Goal: Task Accomplishment & Management: Complete application form

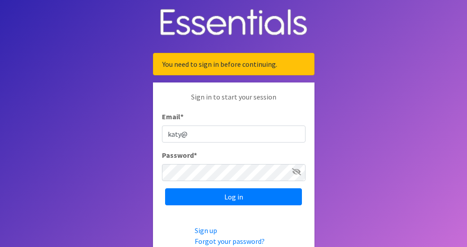
type input "[EMAIL_ADDRESS][DOMAIN_NAME]"
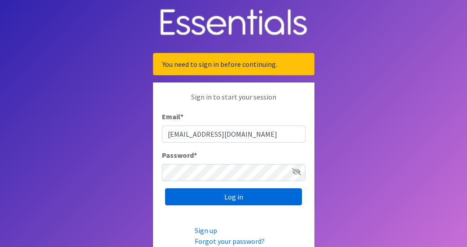
click at [234, 192] on input "Log in" at bounding box center [233, 196] width 137 height 17
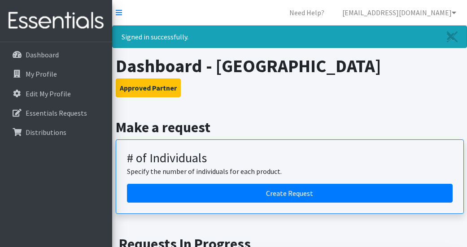
scroll to position [28, 0]
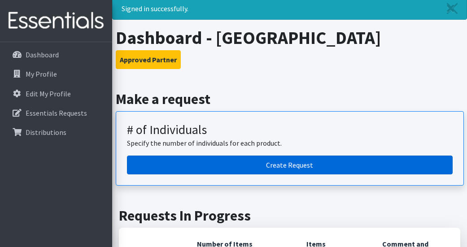
click at [239, 166] on link "Create Request" at bounding box center [290, 165] width 326 height 19
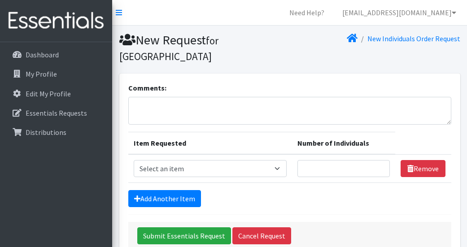
scroll to position [37, 0]
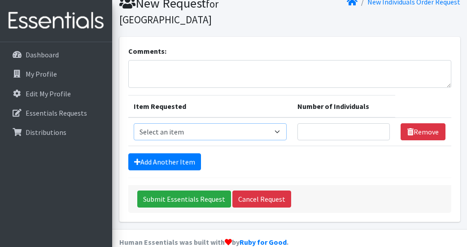
click at [223, 123] on select "Select an item # - Total number of kids being served with this order: Baby wipe…" at bounding box center [210, 131] width 153 height 17
select select "2674"
click at [134, 123] on select "Select an item # - Total number of kids being served with this order: Baby wipe…" at bounding box center [210, 131] width 153 height 17
click at [337, 123] on input "Number of Individuals" at bounding box center [344, 131] width 92 height 17
click at [176, 153] on link "Add Another Item" at bounding box center [164, 161] width 73 height 17
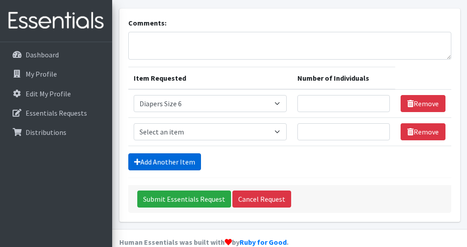
scroll to position [65, 0]
click at [240, 123] on select "Select an item # - Total number of kids being served with this order: Baby wipe…" at bounding box center [210, 131] width 153 height 17
select select "2652"
click at [134, 123] on select "Select an item # - Total number of kids being served with this order: Baby wipe…" at bounding box center [210, 131] width 153 height 17
click at [187, 153] on link "Add Another Item" at bounding box center [164, 161] width 73 height 17
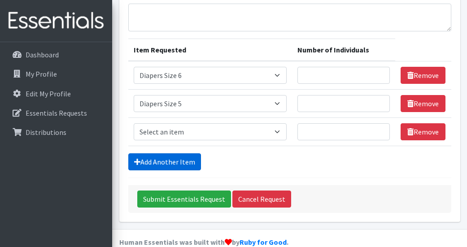
scroll to position [93, 0]
click at [222, 123] on select "Select an item # - Total number of kids being served with this order: Baby wipe…" at bounding box center [210, 131] width 153 height 17
select select "2661"
click at [134, 123] on select "Select an item # - Total number of kids being served with this order: Baby wipe…" at bounding box center [210, 131] width 153 height 17
click at [184, 153] on link "Add Another Item" at bounding box center [164, 161] width 73 height 17
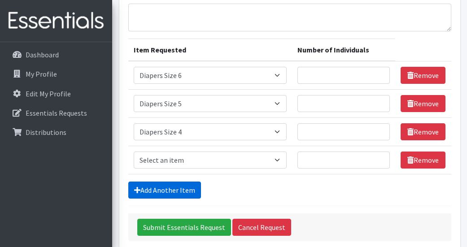
scroll to position [122, 0]
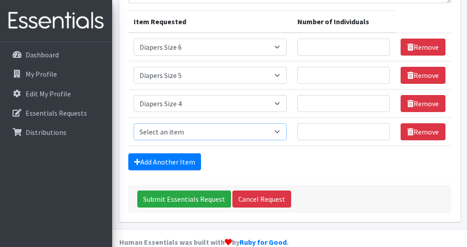
click at [228, 123] on select "Select an item # - Total number of kids being served with this order: Baby wipe…" at bounding box center [210, 131] width 153 height 17
select select "2655"
click at [134, 123] on select "Select an item # - Total number of kids being served with this order: Baby wipe…" at bounding box center [210, 131] width 153 height 17
click at [192, 153] on link "Add Another Item" at bounding box center [164, 161] width 73 height 17
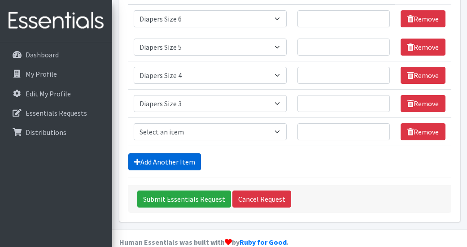
scroll to position [150, 0]
click at [211, 123] on select "Select an item # - Total number of kids being served with this order: Baby wipe…" at bounding box center [210, 131] width 153 height 17
select select "12644"
click at [134, 123] on select "Select an item # - Total number of kids being served with this order: Baby wipe…" at bounding box center [210, 131] width 153 height 17
click at [179, 153] on link "Add Another Item" at bounding box center [164, 161] width 73 height 17
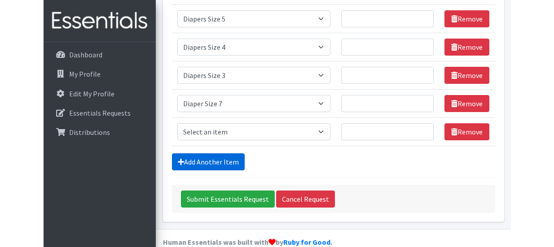
scroll to position [178, 0]
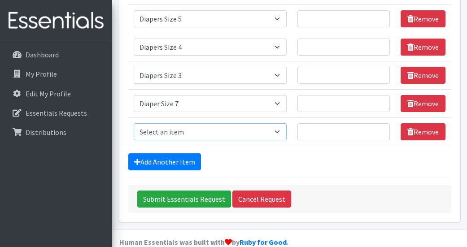
click at [206, 123] on select "Select an item # - Total number of kids being served with this order: Baby wipe…" at bounding box center [210, 131] width 153 height 17
select select "15229"
click at [134, 123] on select "Select an item # - Total number of kids being served with this order: Baby wipe…" at bounding box center [210, 131] width 153 height 17
click at [325, 123] on input "Number of Individuals" at bounding box center [344, 131] width 92 height 17
click at [338, 163] on form "Comments: Item Requested Number of Individuals Item Requested Select an item # …" at bounding box center [289, 58] width 323 height 309
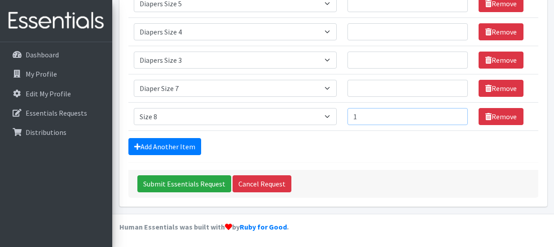
click at [375, 113] on input "1" at bounding box center [407, 116] width 120 height 17
drag, startPoint x: 378, startPoint y: 115, endPoint x: 354, endPoint y: 115, distance: 23.8
click at [354, 115] on td "Number of Individuals 1" at bounding box center [407, 116] width 131 height 28
type input "3"
click at [348, 155] on form "Comments: Item Requested Number of Individuals Item Requested Select an item # …" at bounding box center [333, 43] width 410 height 309
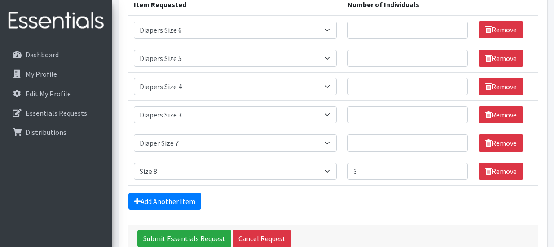
scroll to position [123, 0]
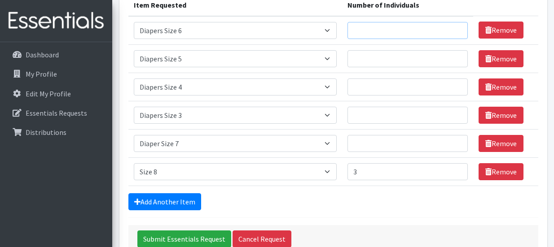
click at [394, 35] on input "Number of Individuals" at bounding box center [407, 30] width 120 height 17
type input "30"
click at [377, 58] on input "Number of Individuals" at bounding box center [407, 58] width 120 height 17
type input "30"
click at [370, 92] on input "Number of Individuals" at bounding box center [407, 87] width 120 height 17
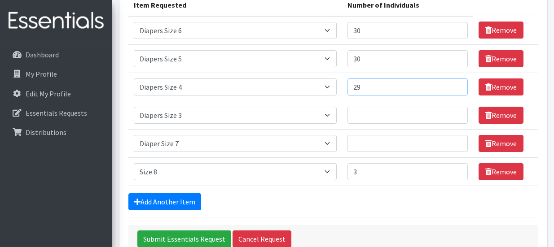
type input "29"
click at [375, 119] on input "Number of Individuals" at bounding box center [407, 115] width 120 height 17
type input "29"
click at [381, 57] on input "30" at bounding box center [407, 58] width 120 height 17
type input "3"
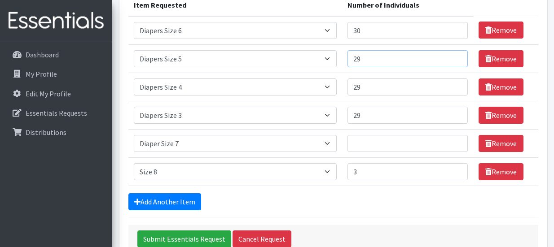
type input "29"
click at [375, 135] on input "Number of Individuals" at bounding box center [407, 143] width 120 height 17
type input "30"
click at [356, 210] on div "Add Another Item" at bounding box center [333, 201] width 410 height 17
click at [170, 200] on link "Add Another Item" at bounding box center [164, 201] width 73 height 17
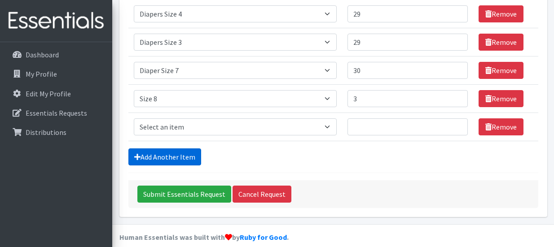
scroll to position [206, 0]
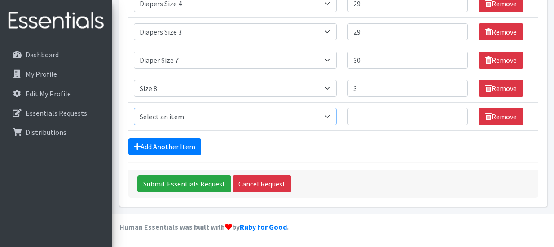
click at [225, 116] on select "Select an item # - Total number of kids being served with this order: Baby wipe…" at bounding box center [235, 116] width 203 height 17
select select "2644"
click at [134, 108] on select "Select an item # - Total number of kids being served with this order: Baby wipe…" at bounding box center [235, 116] width 203 height 17
click at [157, 146] on link "Add Another Item" at bounding box center [164, 146] width 73 height 17
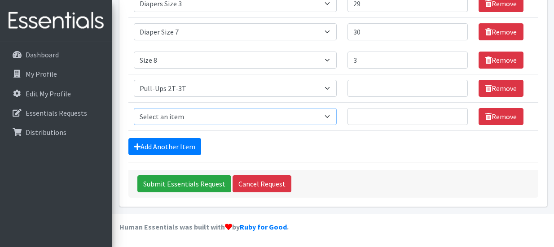
click at [174, 119] on select "Select an item # - Total number of kids being served with this order: Baby wipe…" at bounding box center [235, 116] width 203 height 17
select select "2679"
click at [134, 108] on select "Select an item # - Total number of kids being served with this order: Baby wipe…" at bounding box center [235, 116] width 203 height 17
click at [175, 142] on link "Add Another Item" at bounding box center [164, 146] width 73 height 17
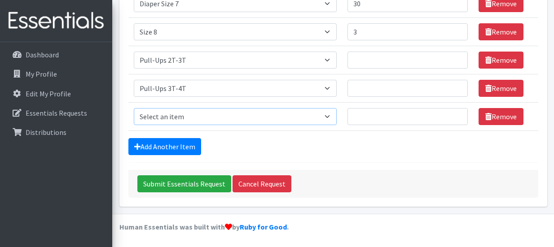
click at [184, 118] on select "Select an item # - Total number of kids being served with this order: Baby wipe…" at bounding box center [235, 116] width 203 height 17
select select "2680"
click at [134, 108] on select "Select an item # - Total number of kids being served with this order: Baby wipe…" at bounding box center [235, 116] width 203 height 17
click at [373, 58] on input "Number of Individuals" at bounding box center [407, 60] width 120 height 17
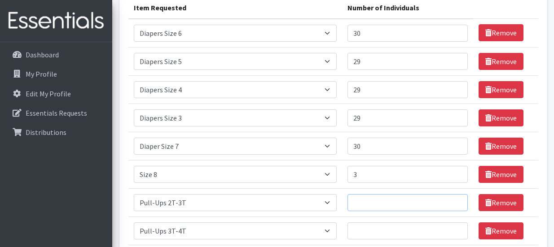
scroll to position [119, 0]
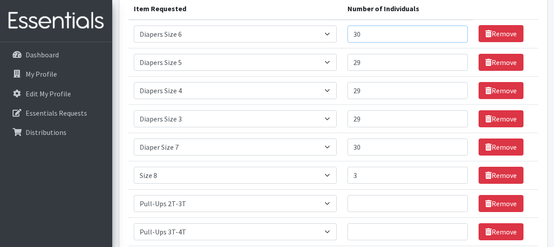
click at [394, 35] on input "30" at bounding box center [407, 34] width 120 height 17
click at [384, 59] on input "29" at bounding box center [407, 62] width 120 height 17
click at [381, 35] on input "30" at bounding box center [407, 34] width 120 height 17
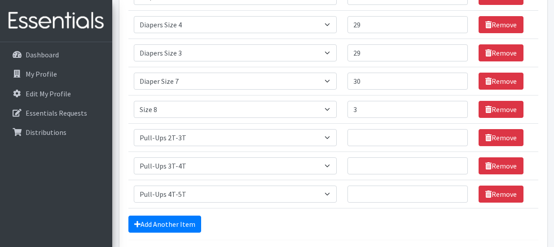
scroll to position [190, 0]
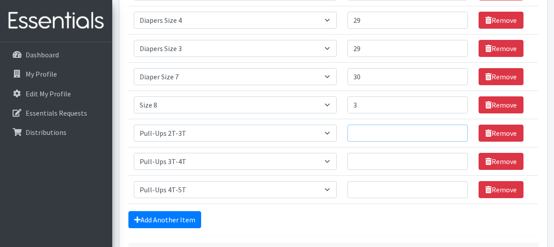
click at [377, 130] on input "Number of Individuals" at bounding box center [407, 133] width 120 height 17
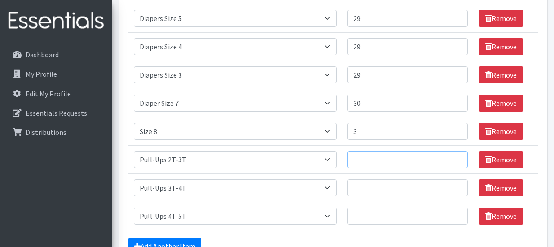
scroll to position [140, 0]
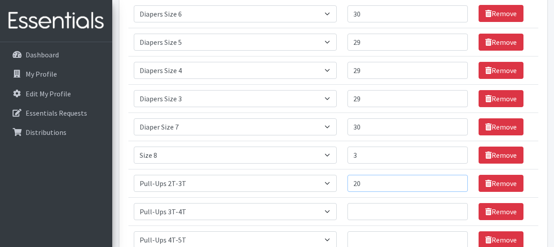
type input "20"
click at [412, 216] on input "Number of Individuals" at bounding box center [407, 211] width 120 height 17
type input "20"
click at [412, 235] on input "Number of Individuals" at bounding box center [407, 240] width 120 height 17
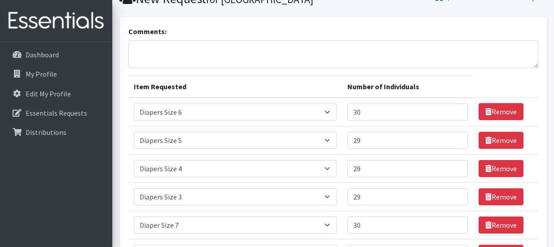
scroll to position [0, 0]
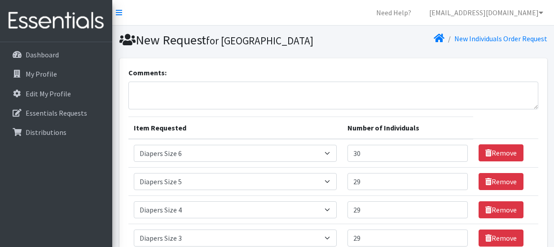
type input "20"
click at [222, 95] on textarea "Comments:" at bounding box center [333, 96] width 410 height 28
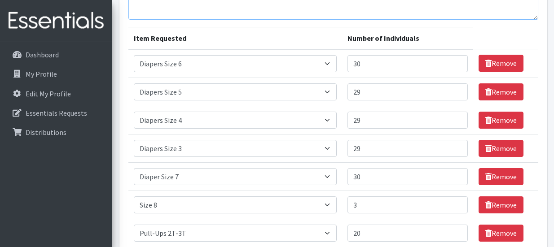
scroll to position [263, 0]
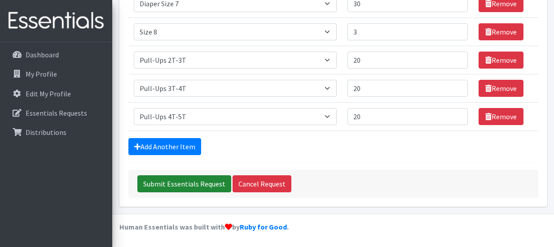
click at [174, 187] on input "Submit Essentials Request" at bounding box center [184, 183] width 94 height 17
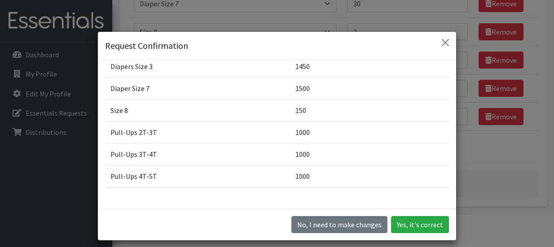
scroll to position [125, 0]
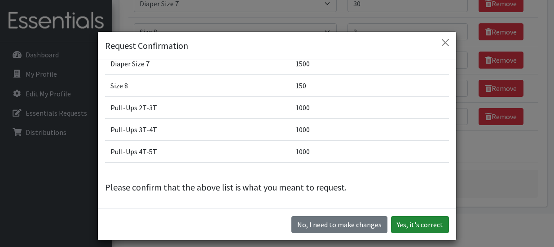
click at [413, 226] on button "Yes, it's correct" at bounding box center [420, 224] width 58 height 17
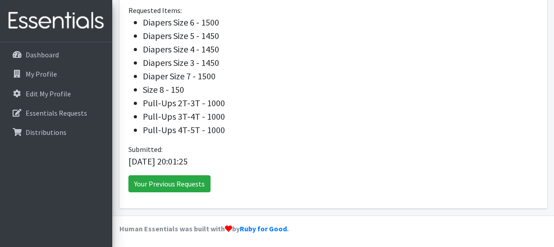
scroll to position [331, 0]
